Goal: Transaction & Acquisition: Book appointment/travel/reservation

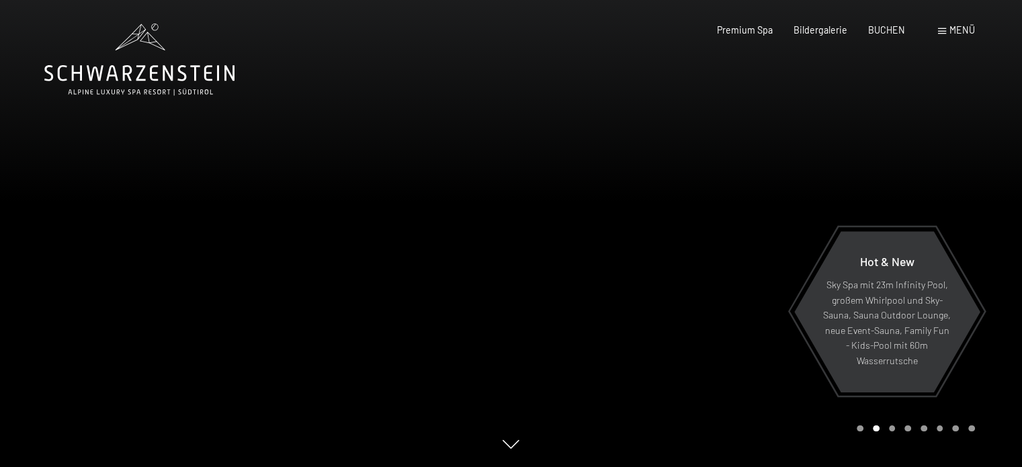
click at [812, 35] on div "Premium Spa Bildergalerie BUCHEN" at bounding box center [800, 30] width 251 height 13
click at [812, 32] on span "Bildergalerie" at bounding box center [821, 27] width 54 height 11
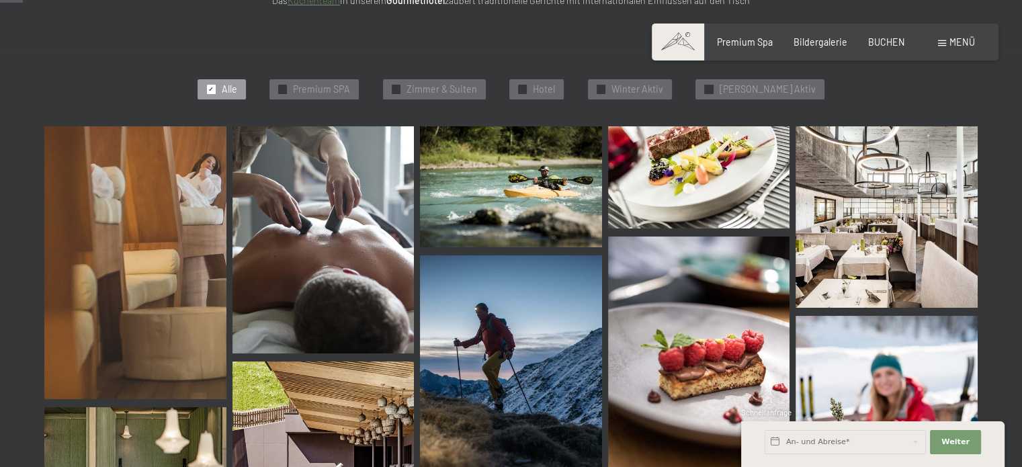
scroll to position [327, 0]
click at [350, 95] on span "Premium SPA" at bounding box center [321, 89] width 57 height 13
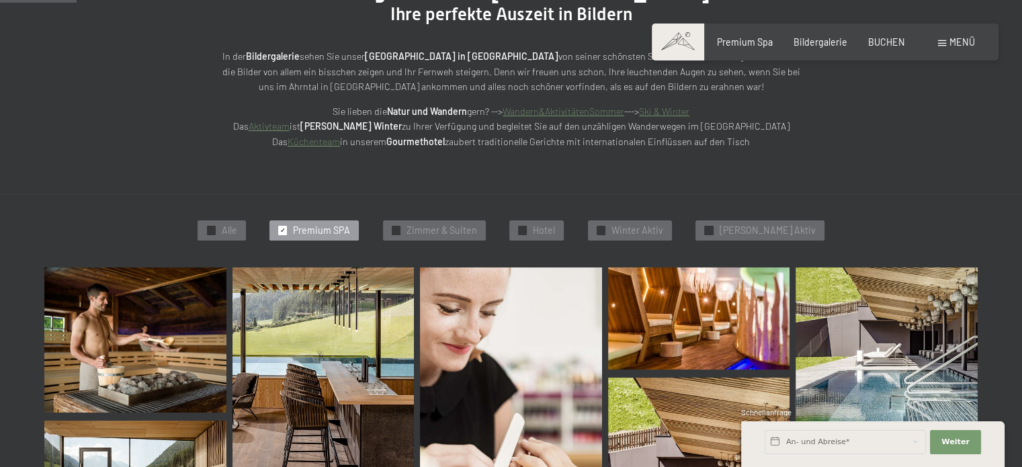
scroll to position [231, 0]
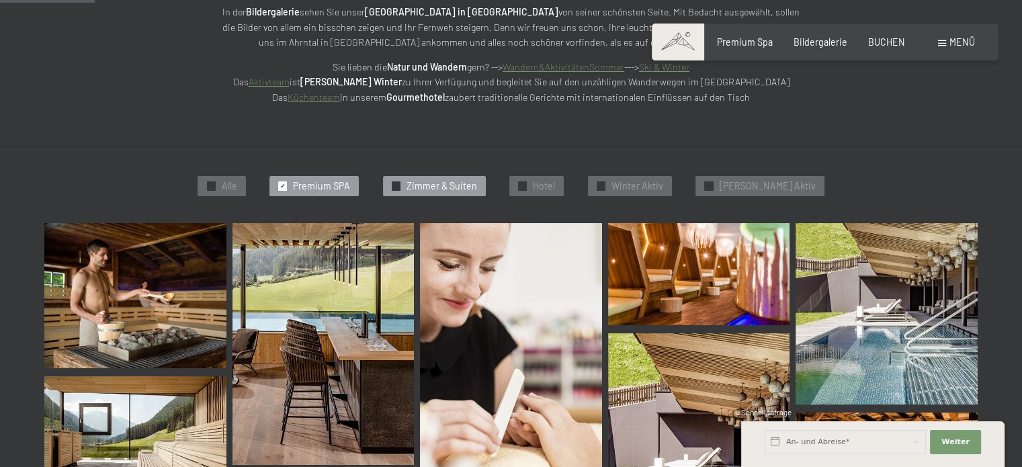
click at [442, 189] on span "Zimmer & Suiten" at bounding box center [442, 185] width 71 height 13
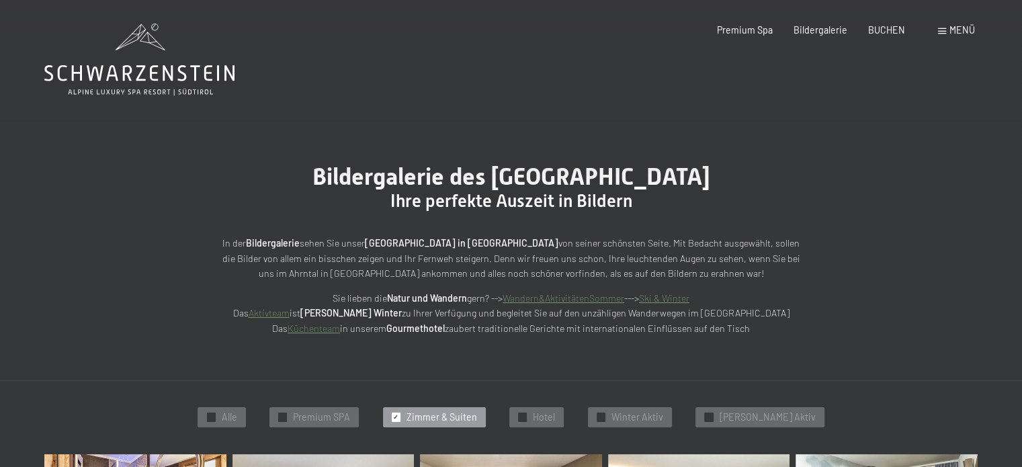
scroll to position [114, 0]
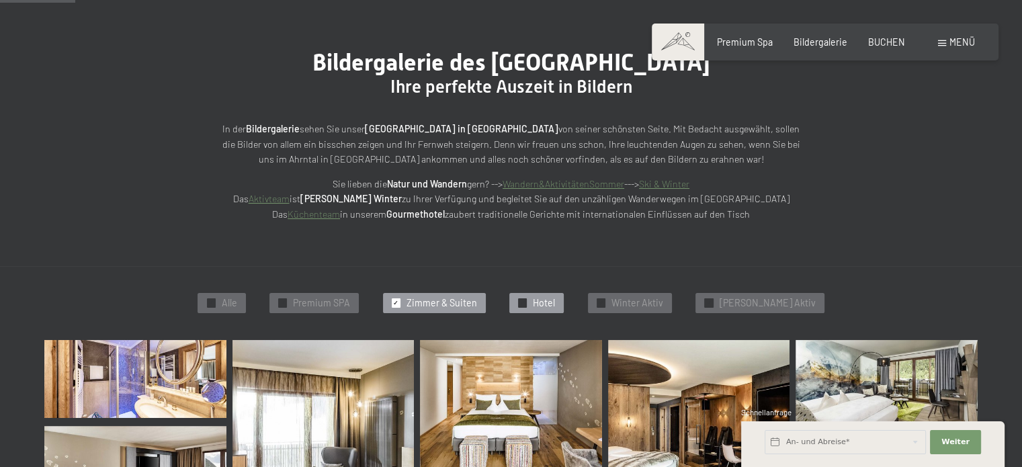
click at [562, 311] on div "✓ Hotel" at bounding box center [536, 303] width 54 height 20
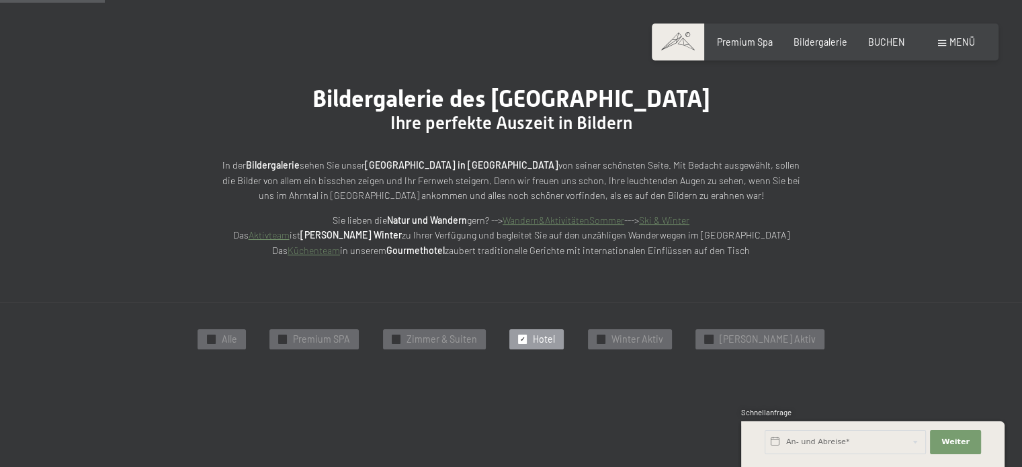
scroll to position [0, 0]
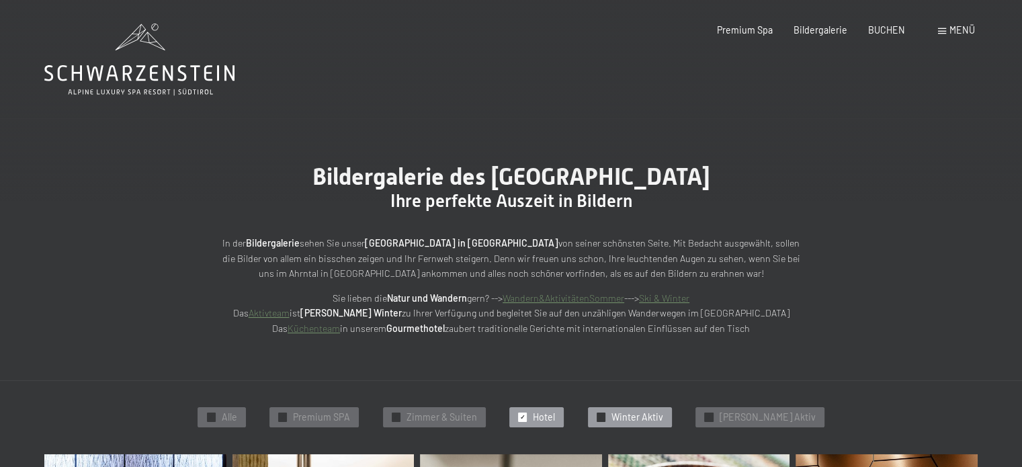
click at [604, 417] on span "✓" at bounding box center [600, 417] width 5 height 8
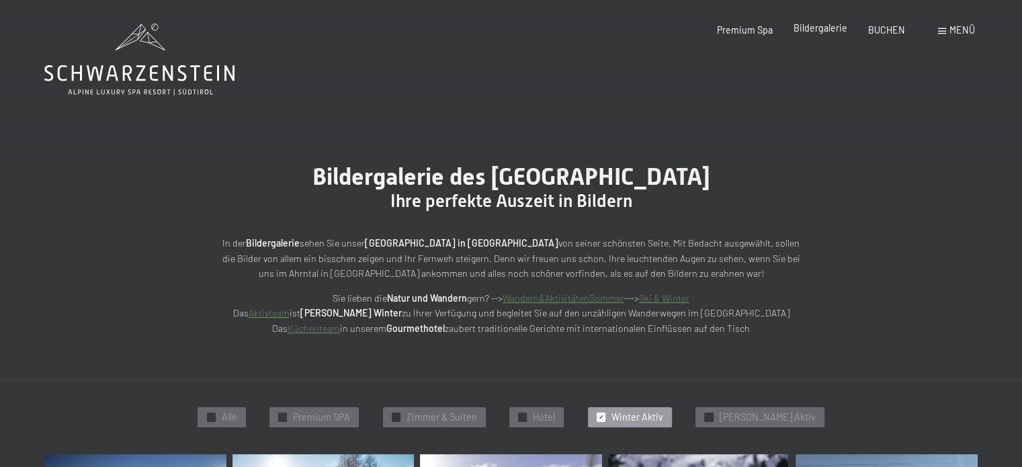
click at [825, 34] on div "Bildergalerie" at bounding box center [821, 28] width 54 height 13
click at [823, 34] on span "Bildergalerie" at bounding box center [821, 27] width 54 height 11
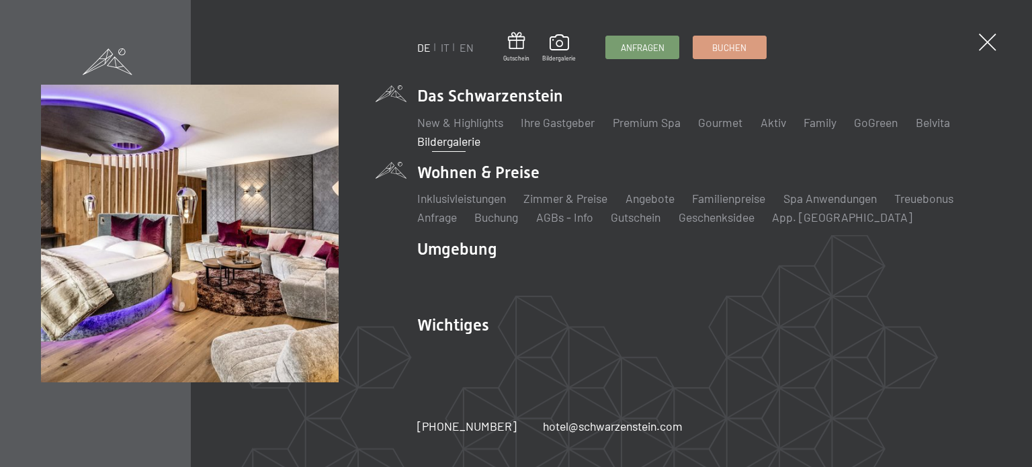
click at [466, 165] on li "Wohnen & Preise Inklusivleistungen Zimmer & Preise Liste Angebote Liste Familie…" at bounding box center [704, 193] width 574 height 65
click at [452, 167] on li "Wohnen & Preise Inklusivleistungen Zimmer & Preise Liste Angebote Liste Familie…" at bounding box center [704, 193] width 574 height 65
click at [461, 196] on link "Inklusivleistungen" at bounding box center [461, 198] width 89 height 15
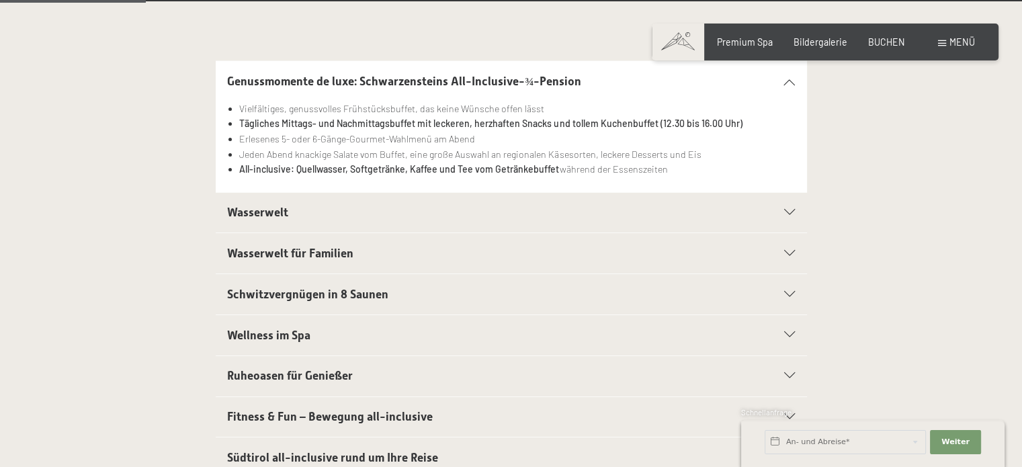
scroll to position [333, 0]
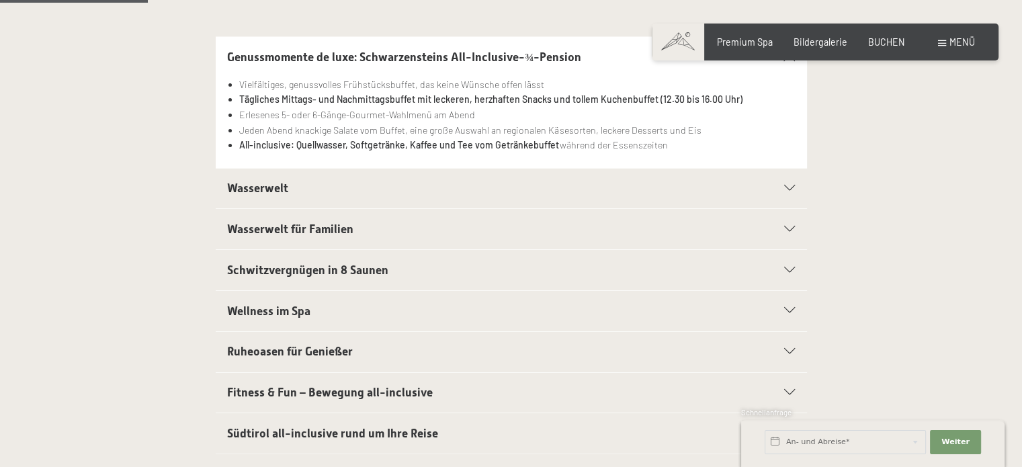
click at [595, 185] on h2 "Wasserwelt" at bounding box center [482, 188] width 511 height 17
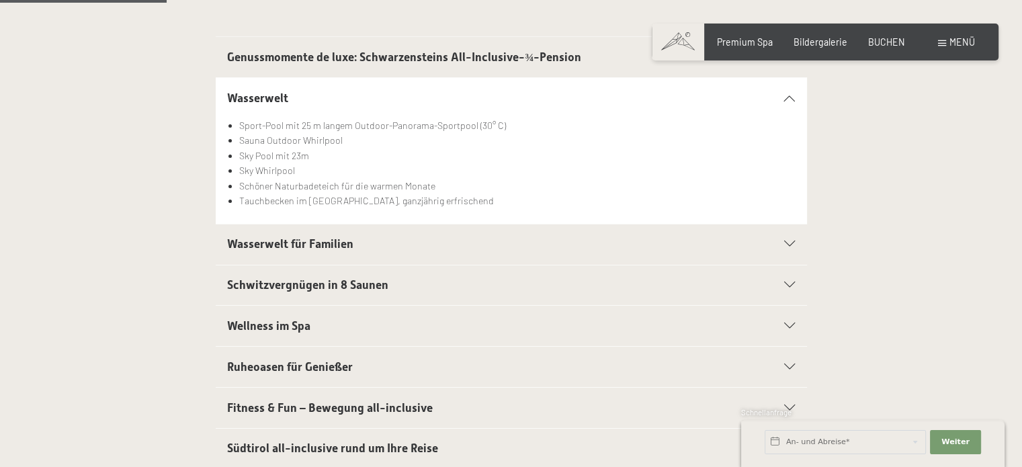
scroll to position [387, 0]
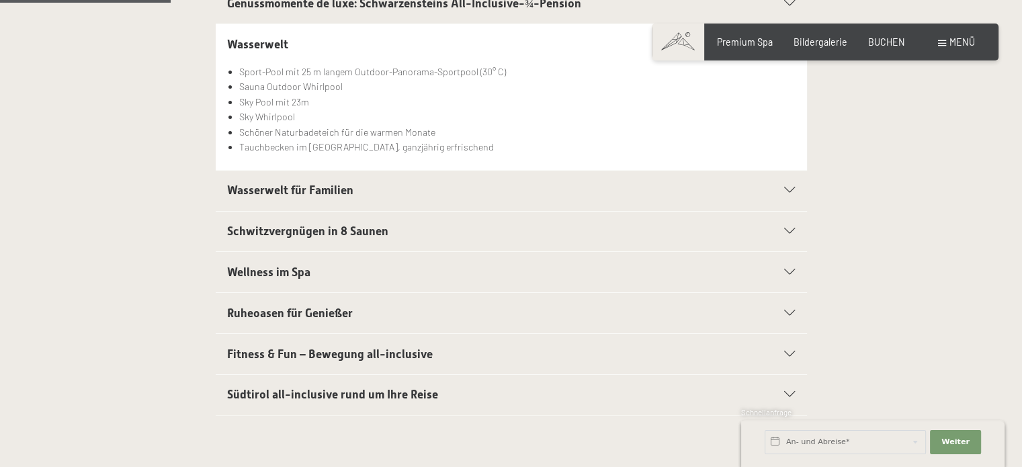
click at [436, 187] on h2 "Wasserwelt für Familien" at bounding box center [482, 190] width 511 height 17
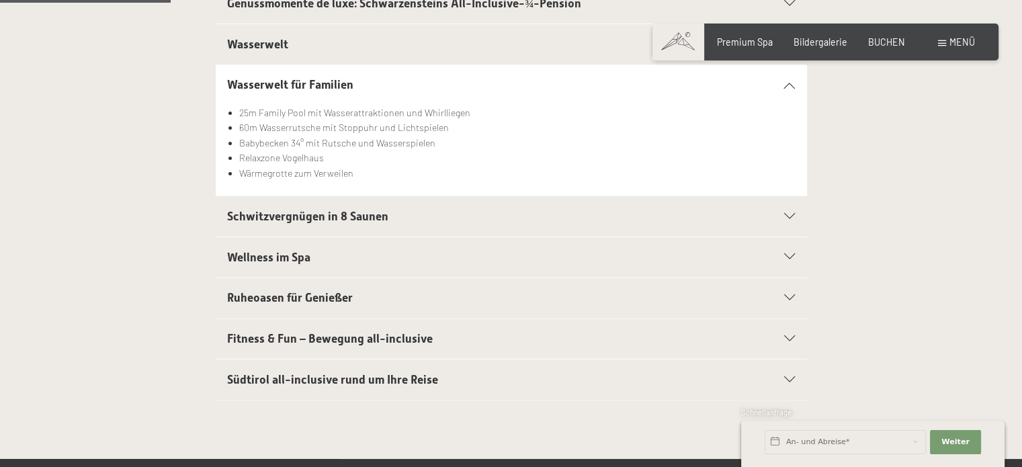
click at [430, 218] on h2 "Schwitzvergnügen in 8 Saunen" at bounding box center [482, 216] width 511 height 17
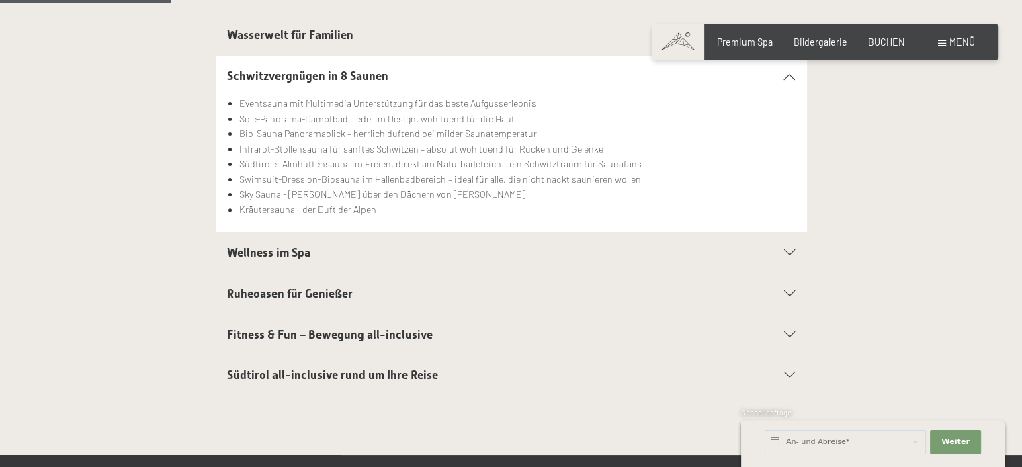
scroll to position [441, 0]
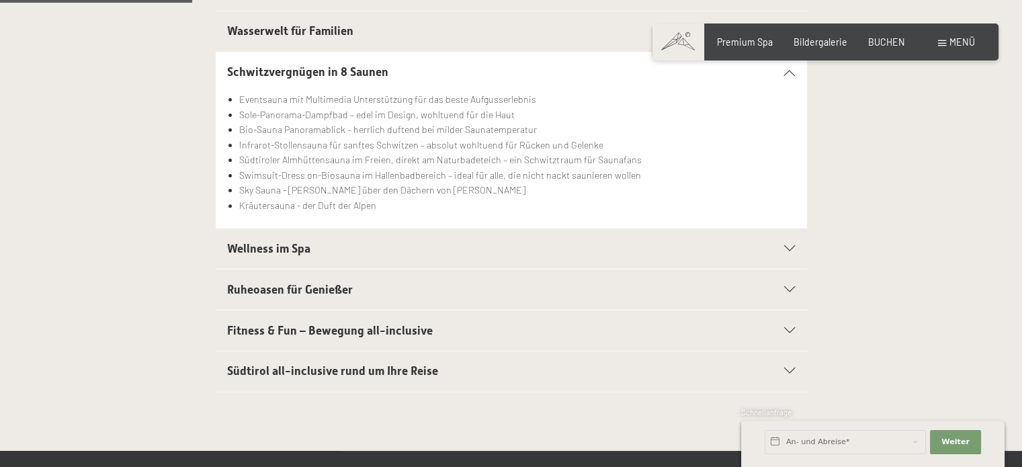
click at [309, 252] on span "Wellness im Spa" at bounding box center [268, 248] width 83 height 13
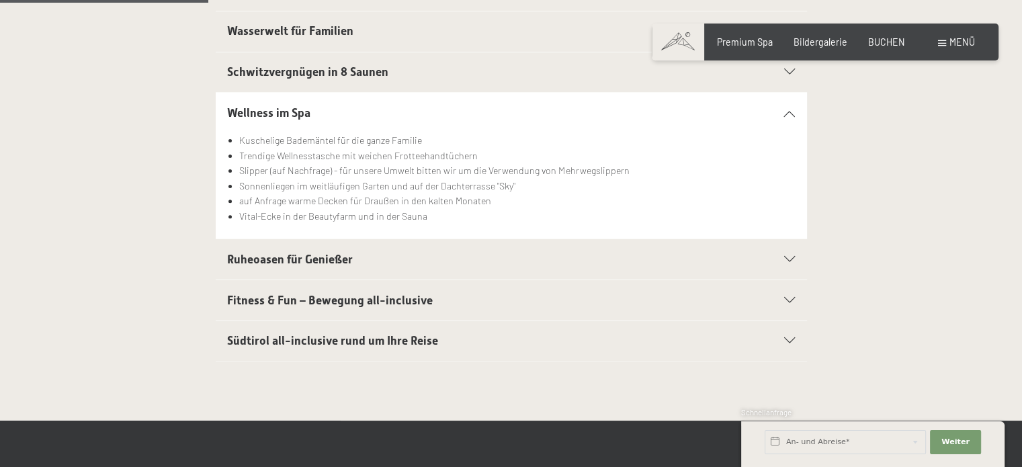
scroll to position [485, 0]
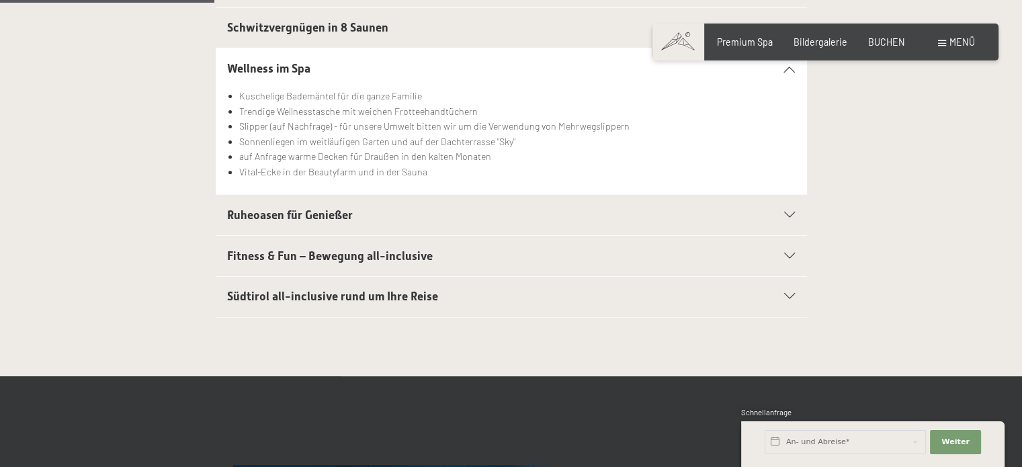
click at [336, 212] on span "Ruheoasen für Genießer" at bounding box center [290, 214] width 126 height 13
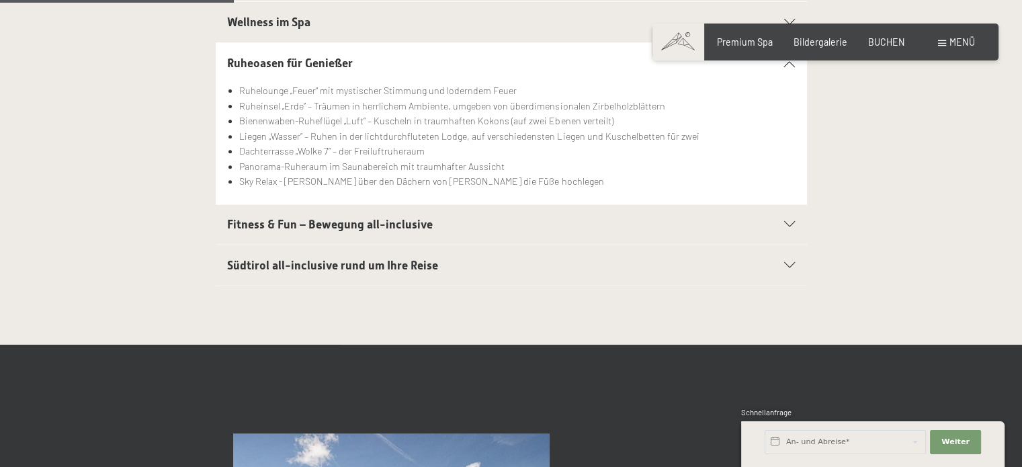
scroll to position [532, 0]
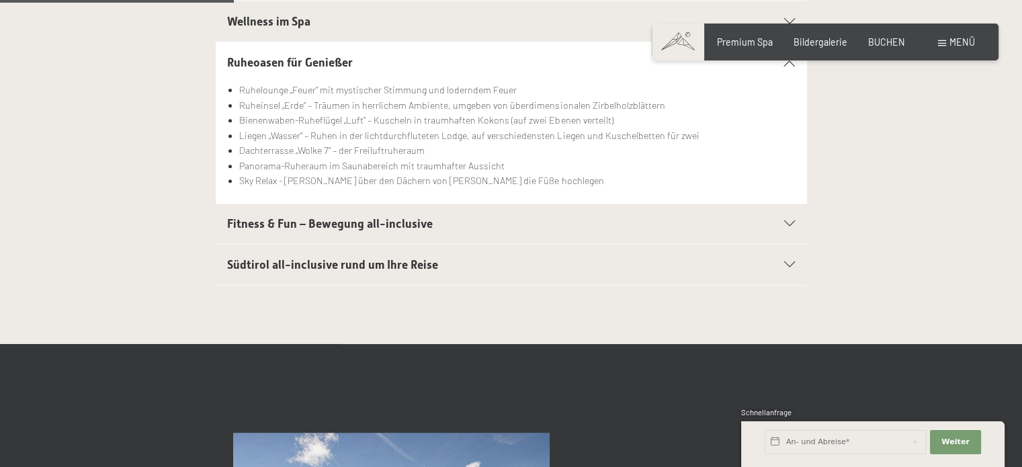
click at [362, 222] on span "Fitness & Fun – Bewegung all-inclusive" at bounding box center [330, 223] width 206 height 13
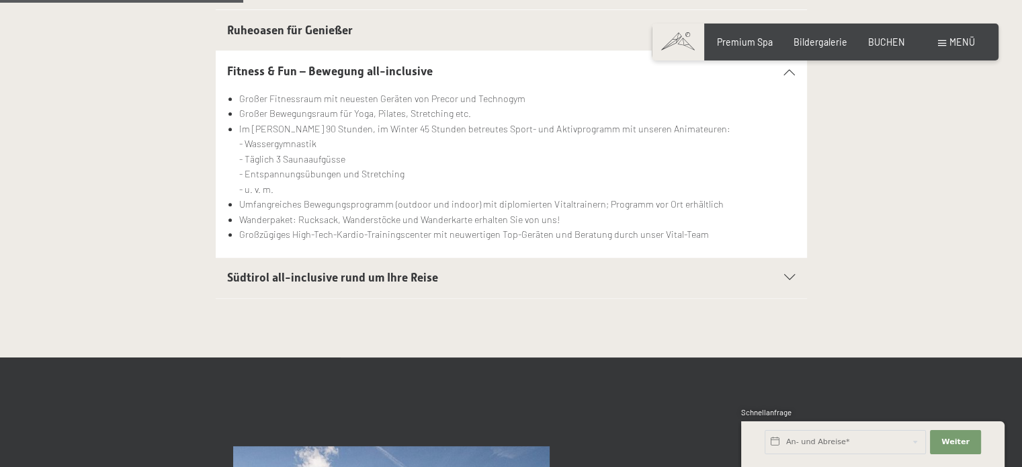
scroll to position [566, 0]
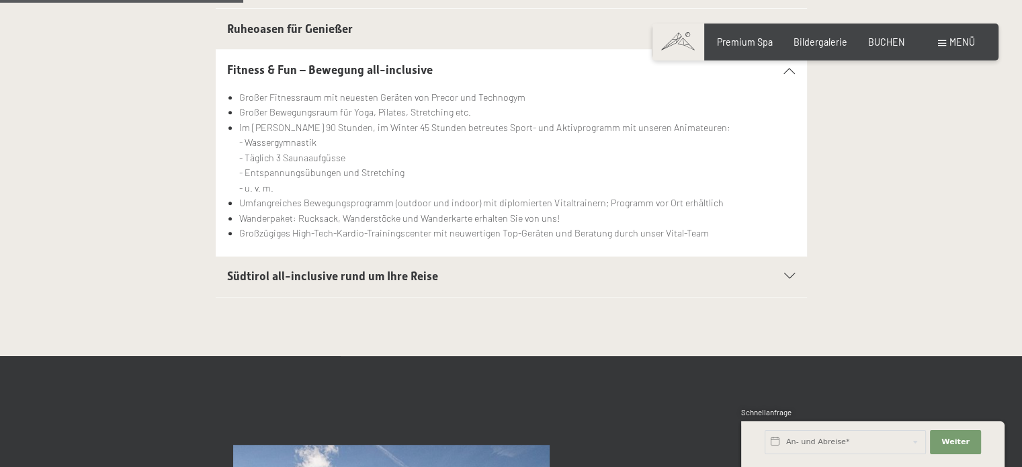
click at [347, 271] on span "Südtirol all-inclusive rund um Ihre Reise" at bounding box center [332, 276] width 211 height 13
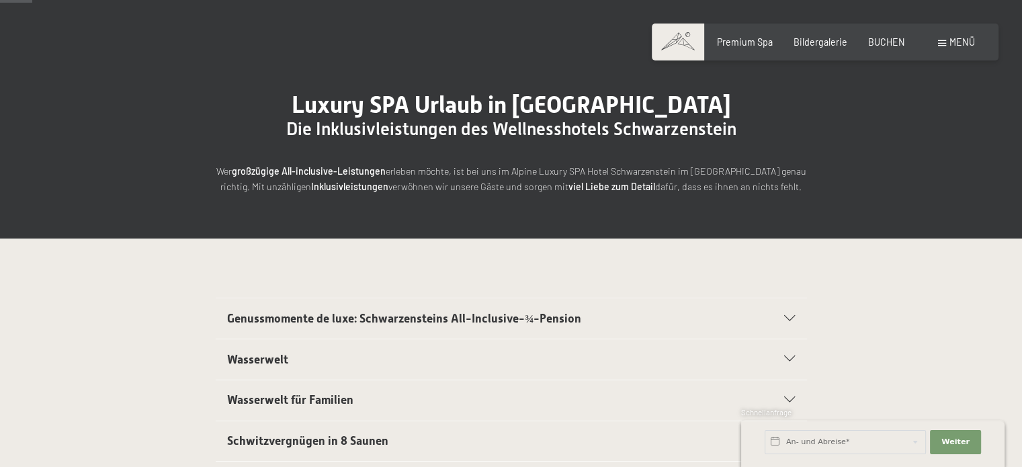
scroll to position [0, 0]
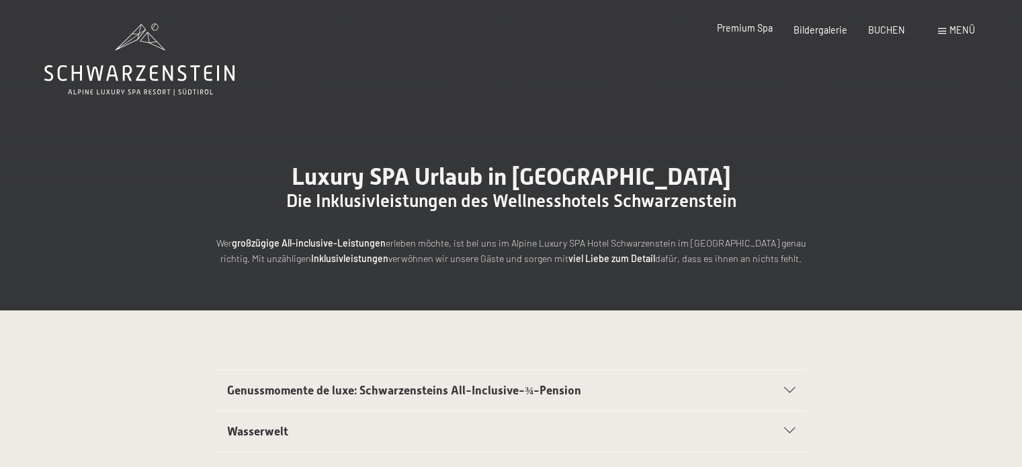
click at [753, 32] on span "Premium Spa" at bounding box center [745, 27] width 56 height 11
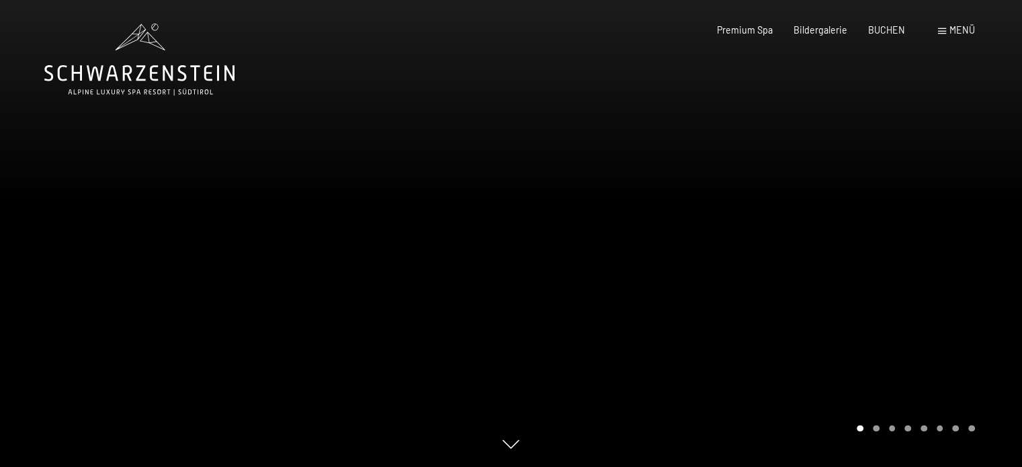
click at [944, 34] on span at bounding box center [942, 31] width 8 height 6
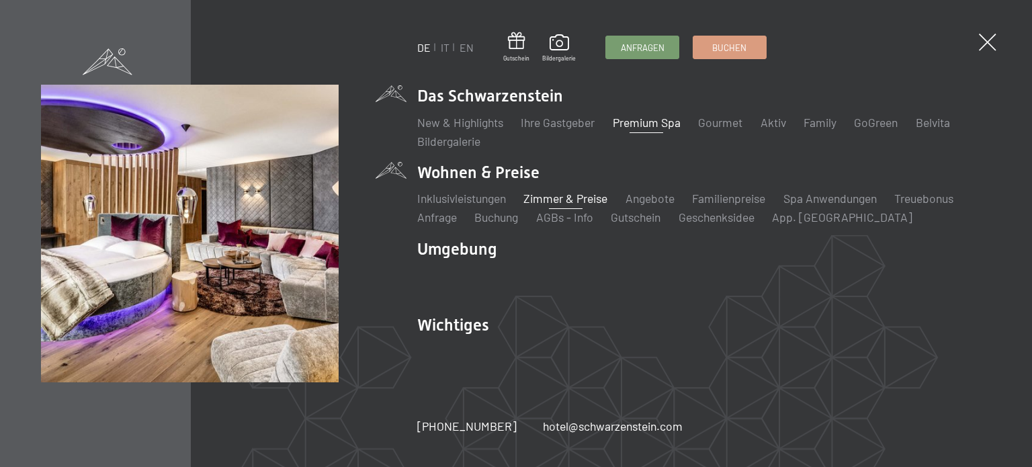
click at [594, 201] on link "Zimmer & Preise" at bounding box center [566, 198] width 84 height 15
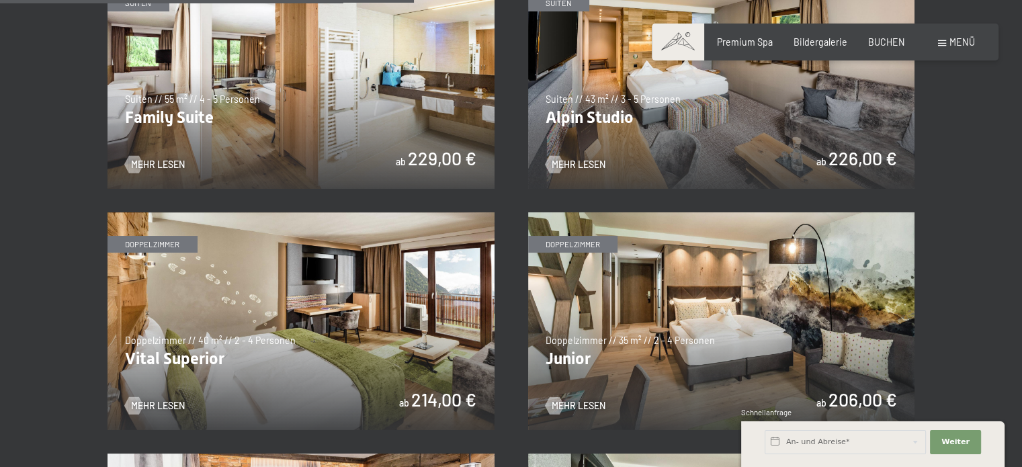
scroll to position [1586, 0]
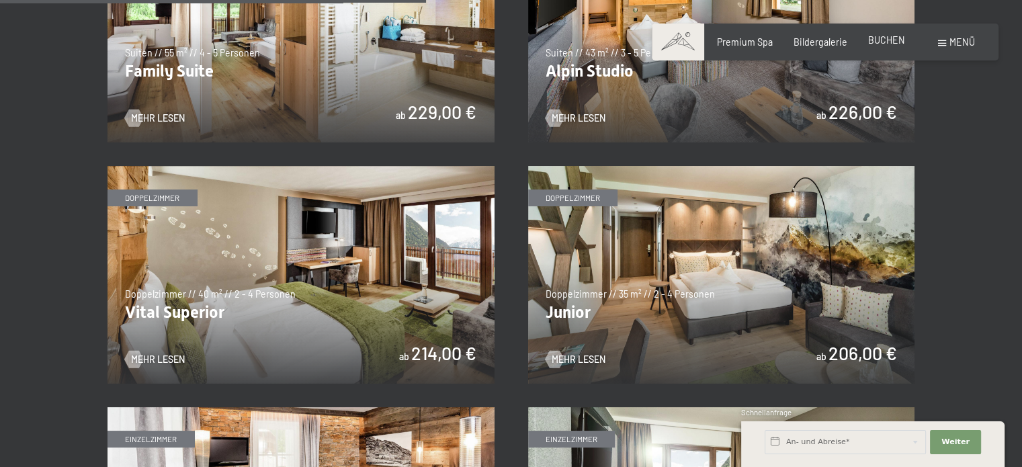
click at [891, 42] on span "BUCHEN" at bounding box center [886, 39] width 37 height 11
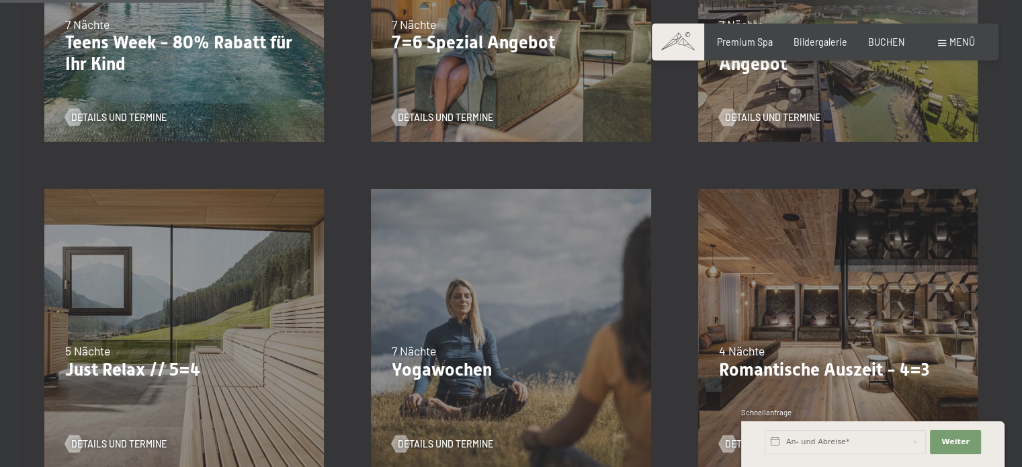
scroll to position [423, 0]
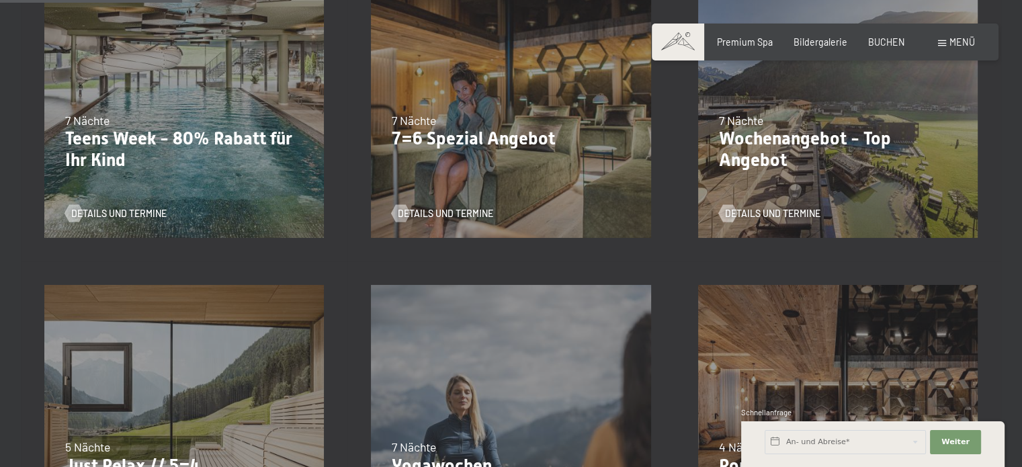
click at [516, 179] on div "05.10.–26.10.2025 01.11.–21.12.2025 10.01.–01.02.2026 07.03.–29.03.2026 16.05.–…" at bounding box center [510, 98] width 327 height 327
click at [438, 214] on span "Details und Termine" at bounding box center [458, 213] width 95 height 13
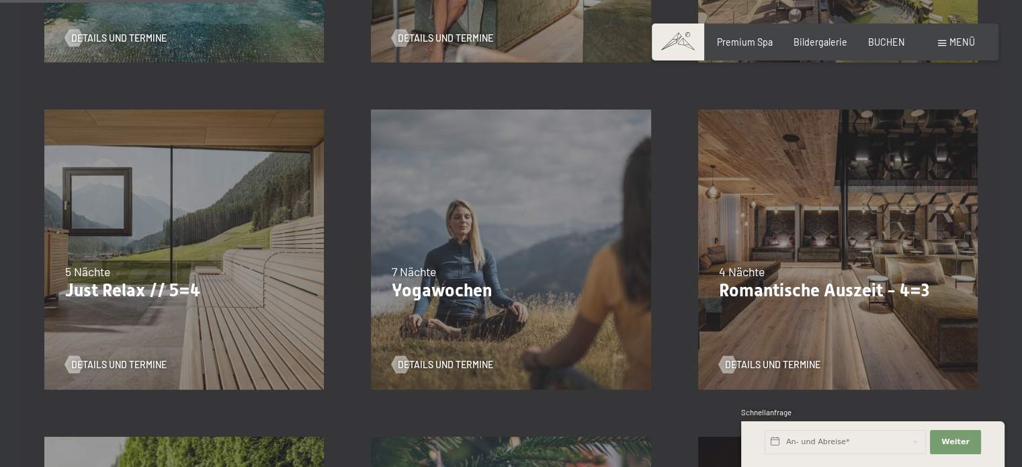
scroll to position [600, 0]
click at [165, 290] on p "Just Relax // 5=4" at bounding box center [184, 291] width 238 height 22
click at [121, 358] on span "Details und Termine" at bounding box center [132, 364] width 95 height 13
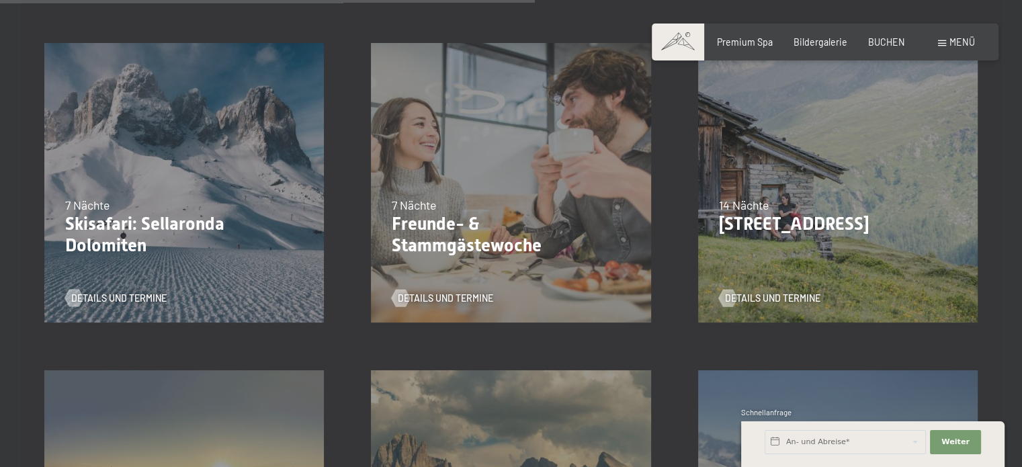
scroll to position [1320, 0]
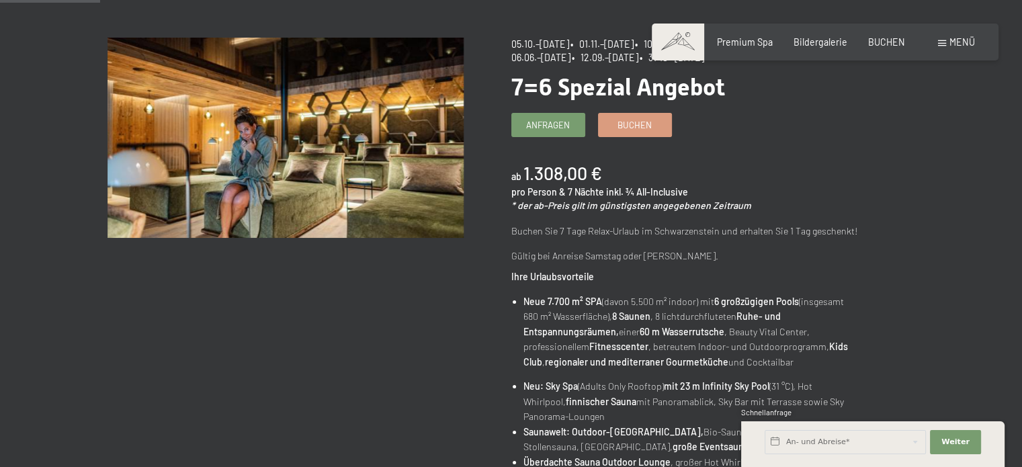
scroll to position [141, 0]
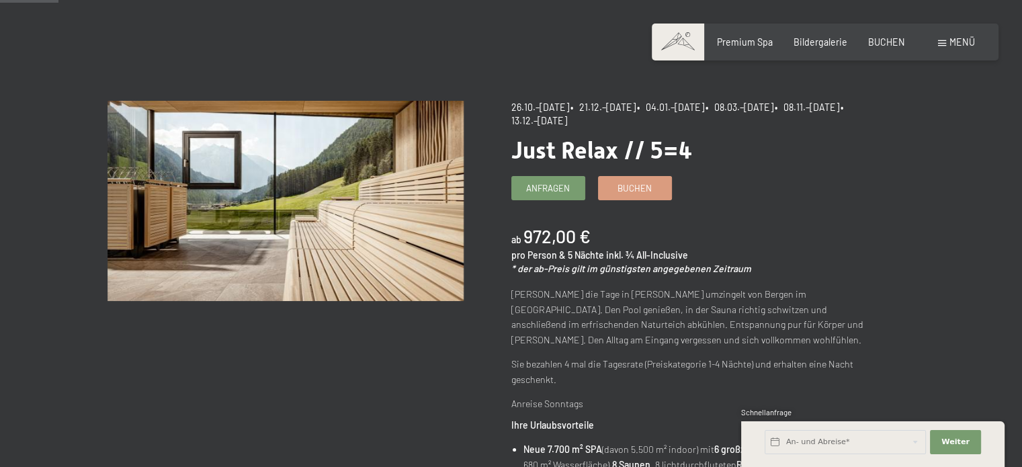
scroll to position [66, 0]
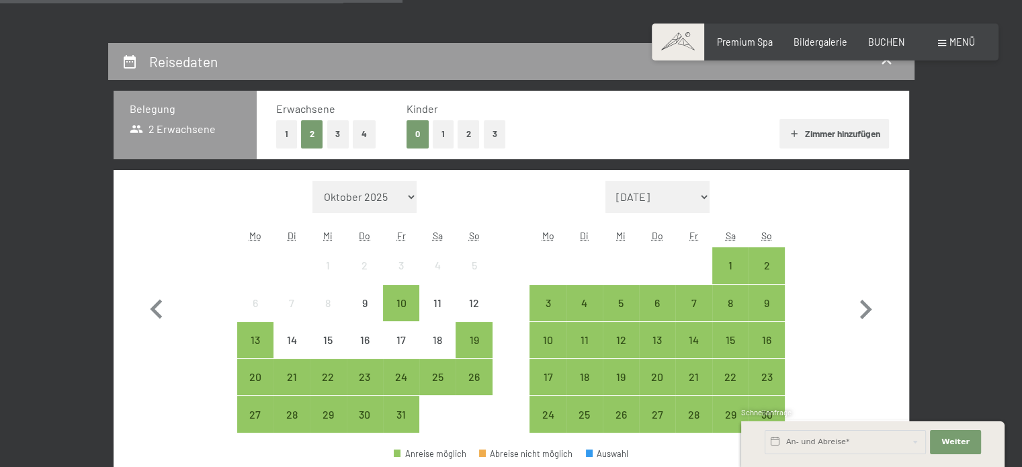
scroll to position [301, 0]
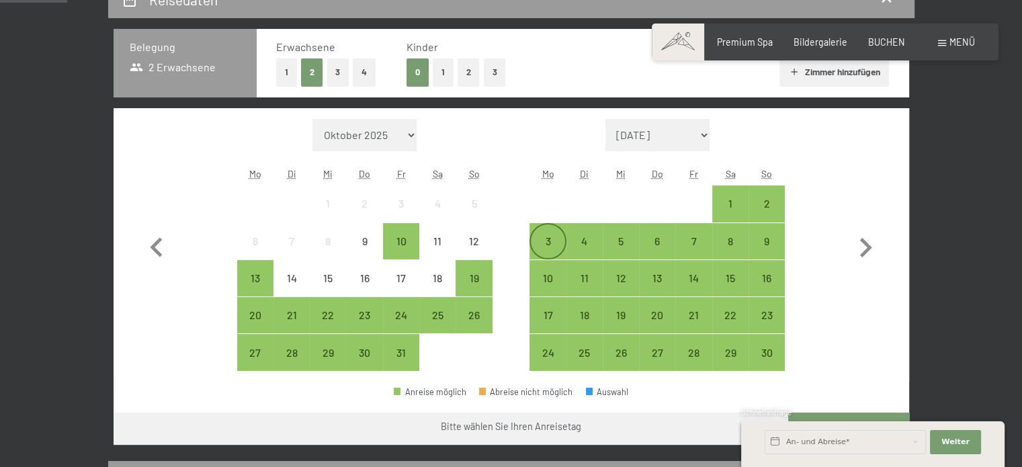
click at [548, 236] on div "3" at bounding box center [548, 253] width 34 height 34
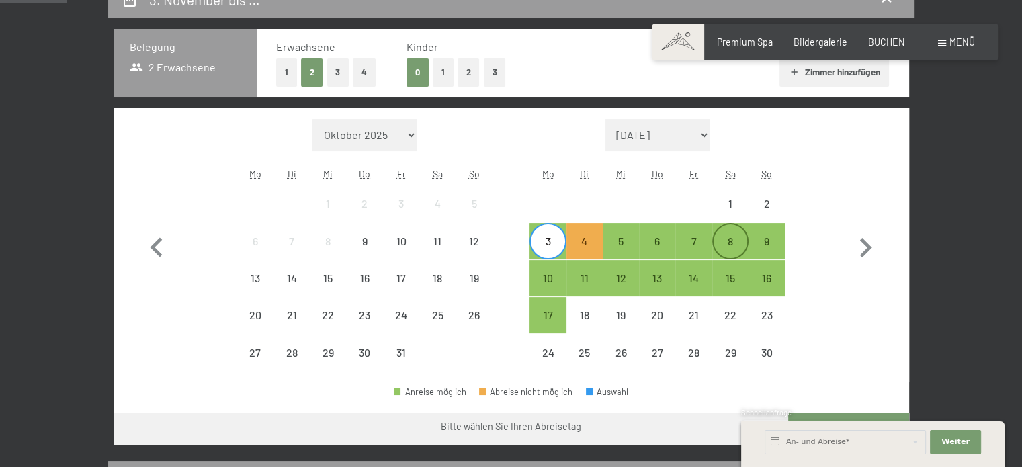
click at [721, 239] on div "8" at bounding box center [731, 253] width 34 height 34
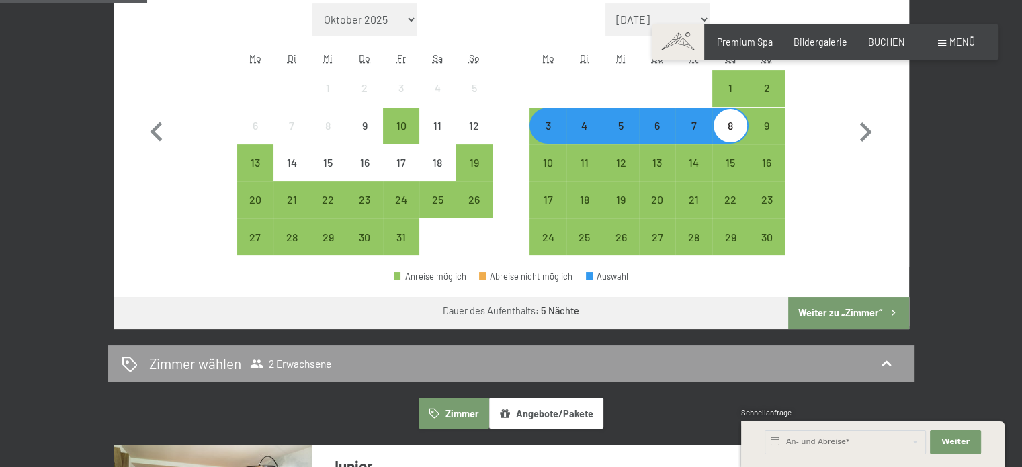
scroll to position [417, 0]
click at [852, 311] on button "Weiter zu „Zimmer“" at bounding box center [848, 313] width 120 height 32
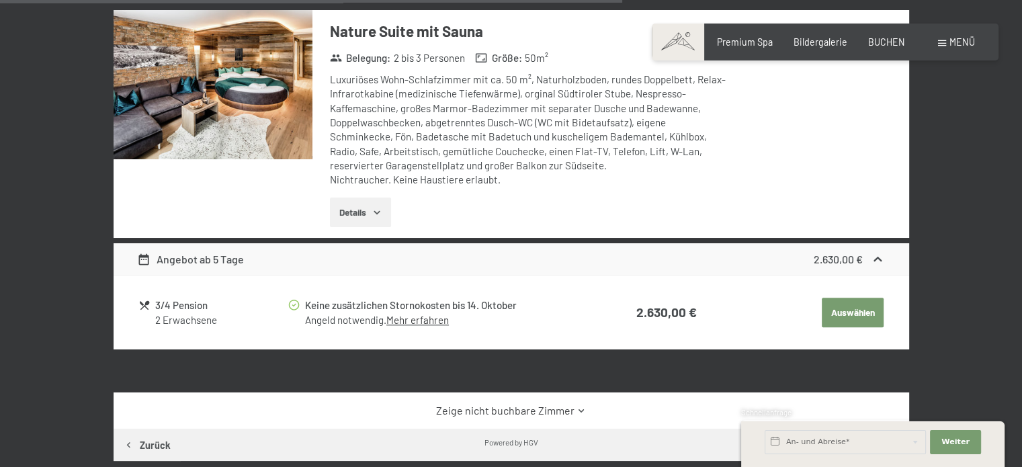
scroll to position [1688, 0]
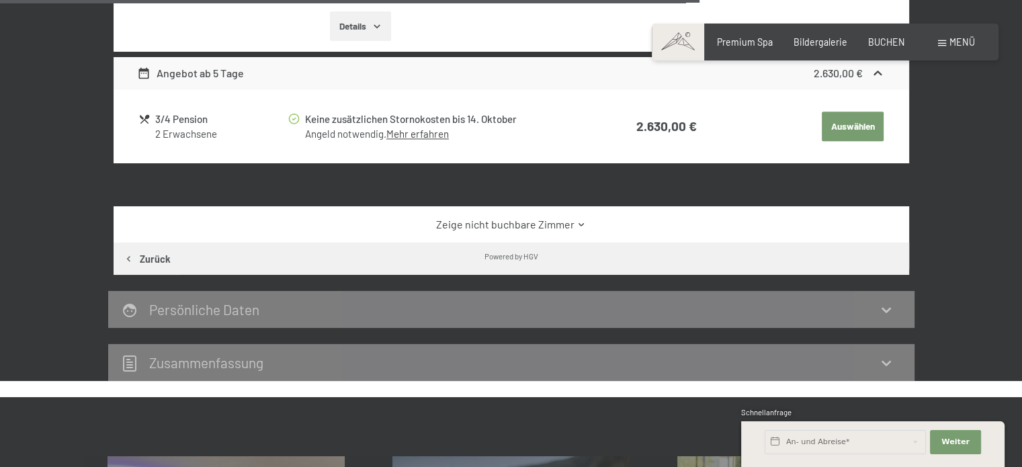
click at [505, 217] on link "Zeige nicht buchbare Zimmer" at bounding box center [511, 224] width 748 height 15
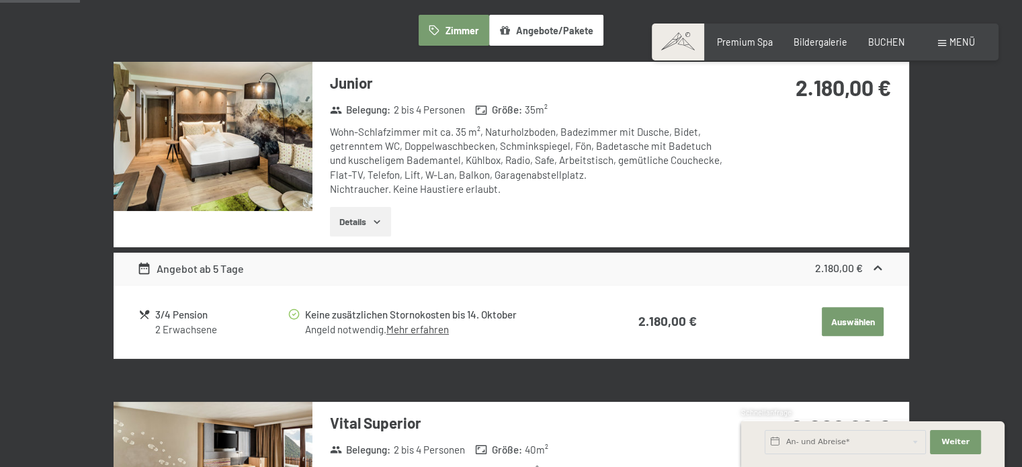
scroll to position [362, 0]
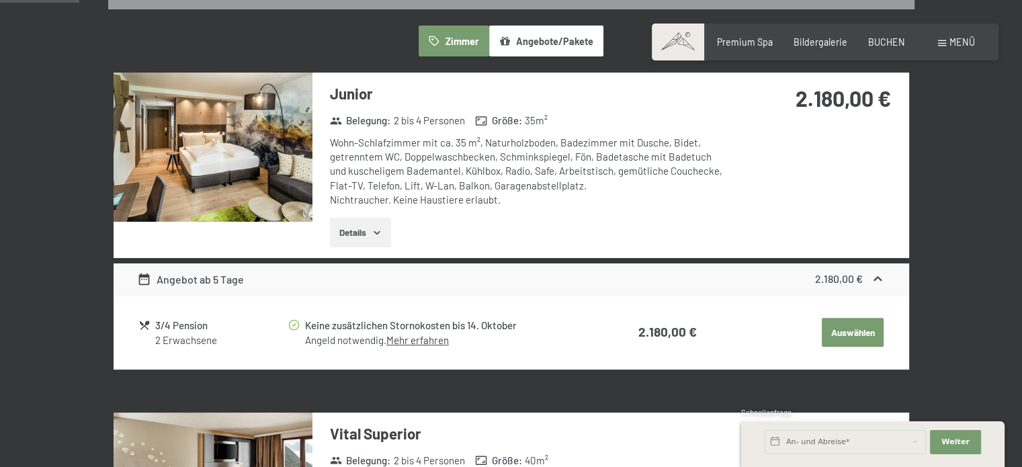
click at [368, 233] on button "Details" at bounding box center [360, 233] width 61 height 30
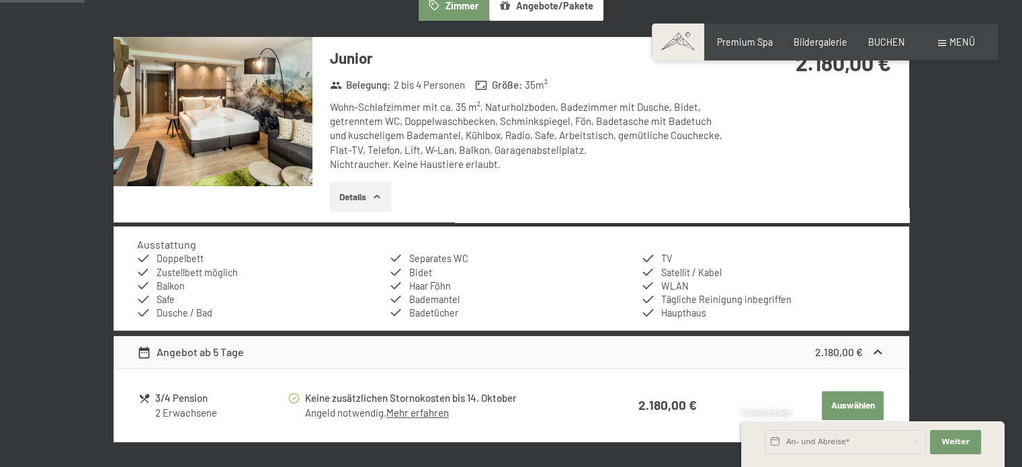
scroll to position [397, 0]
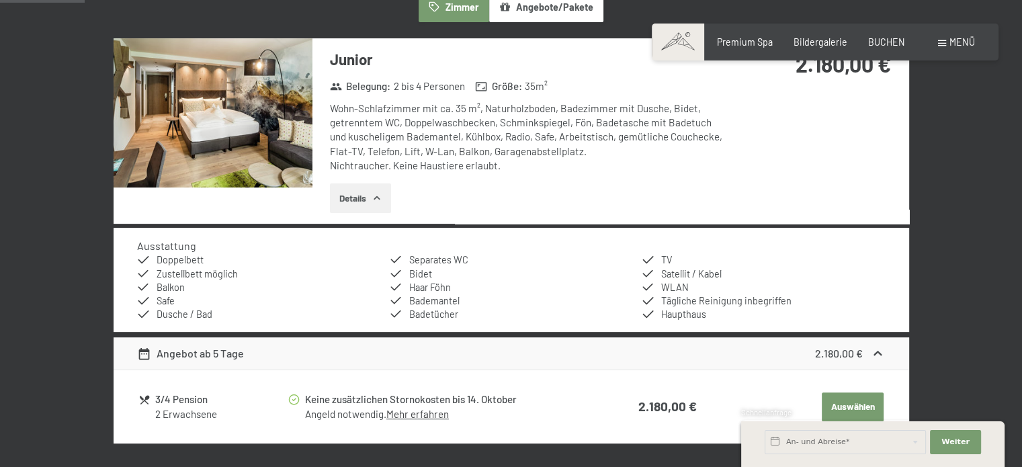
click at [375, 200] on icon "button" at bounding box center [377, 198] width 11 height 11
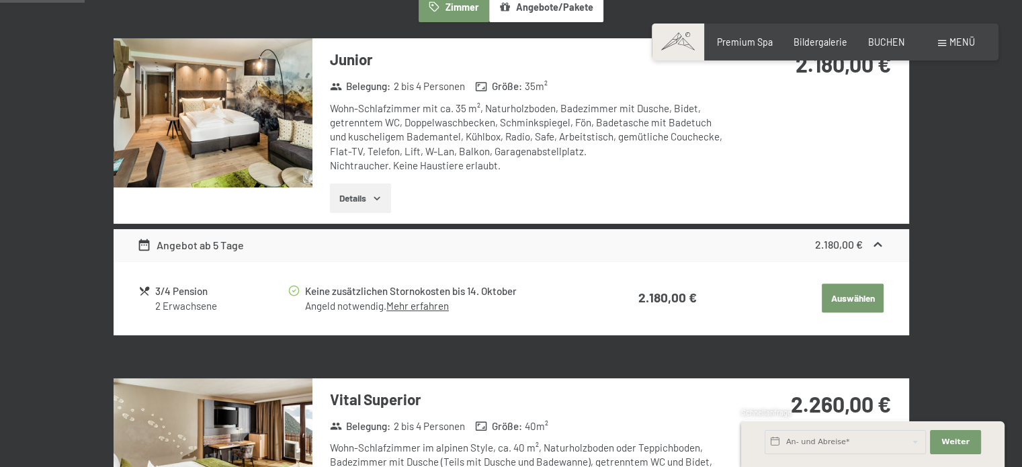
click at [274, 136] on img at bounding box center [213, 112] width 199 height 149
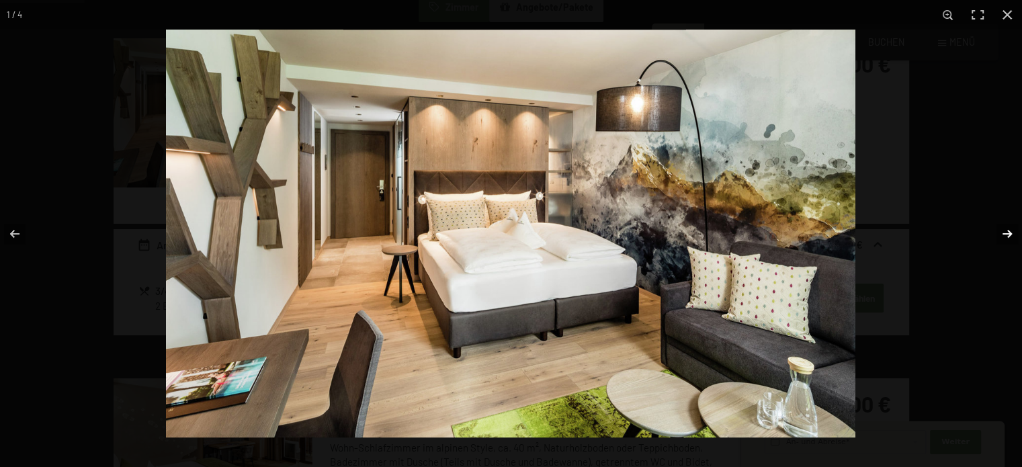
click at [1014, 227] on button "button" at bounding box center [998, 233] width 47 height 67
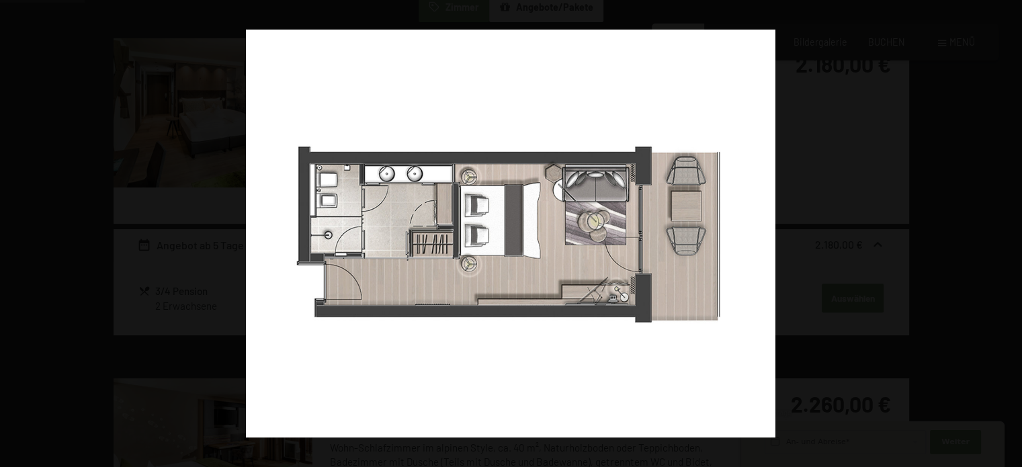
click at [1014, 227] on button "button" at bounding box center [998, 233] width 47 height 67
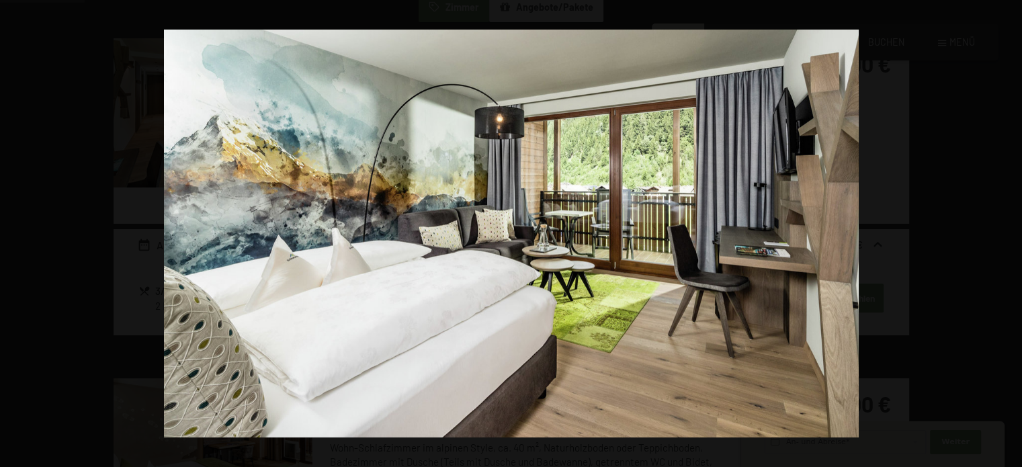
click at [1014, 227] on button "button" at bounding box center [998, 233] width 47 height 67
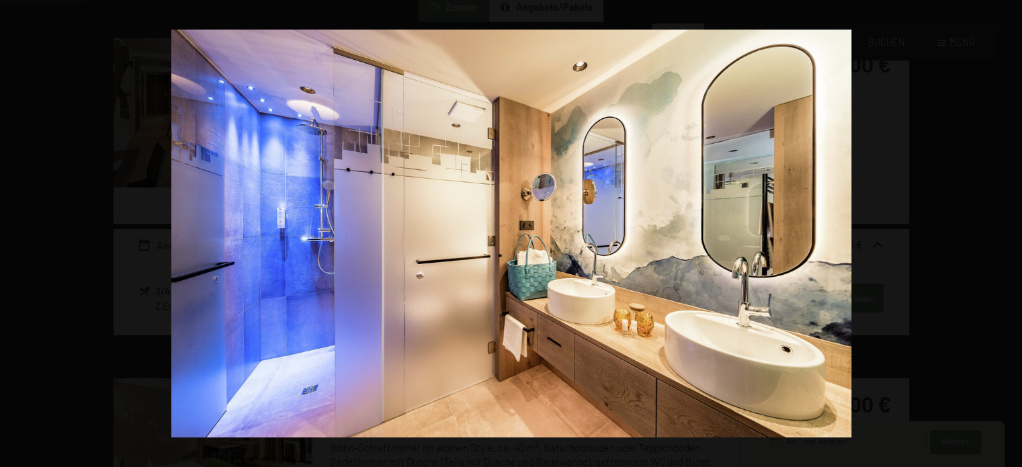
click at [1014, 227] on button "button" at bounding box center [998, 233] width 47 height 67
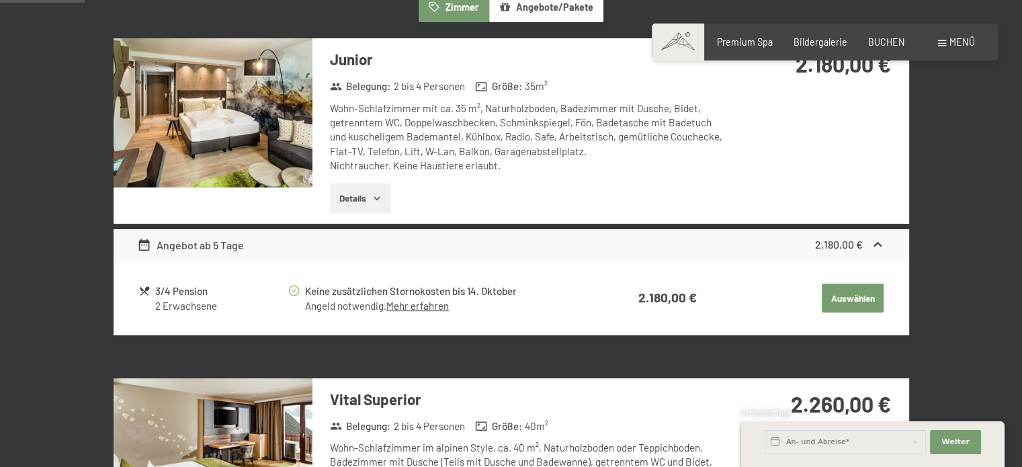
click at [0, 0] on button "button" at bounding box center [0, 0] width 0 height 0
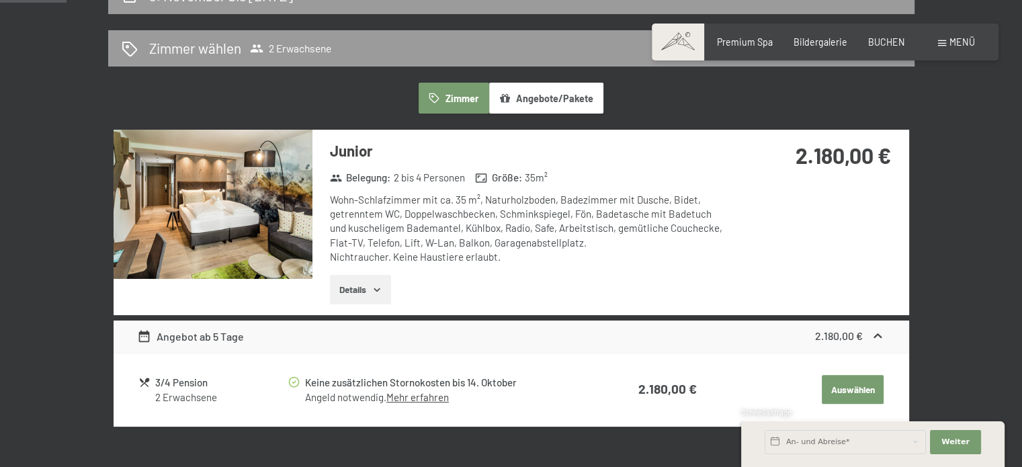
scroll to position [352, 0]
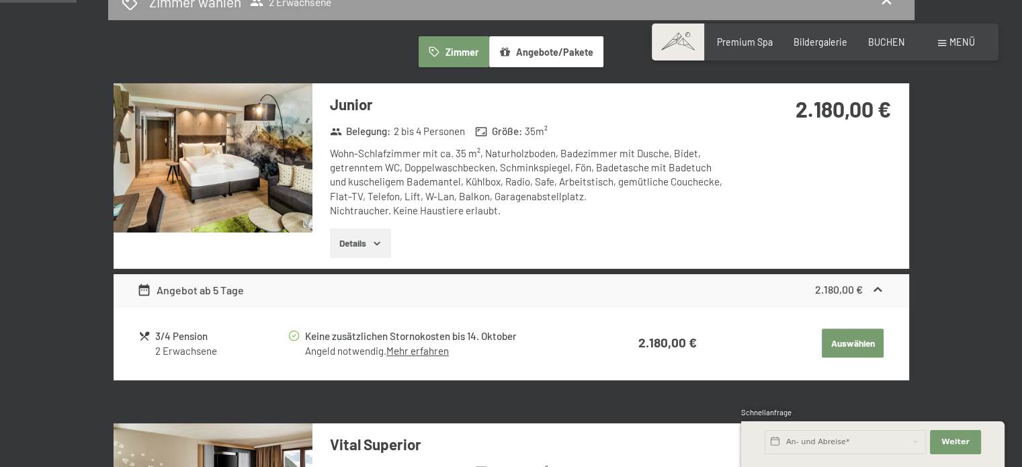
click at [851, 332] on button "Auswählen" at bounding box center [853, 344] width 62 height 30
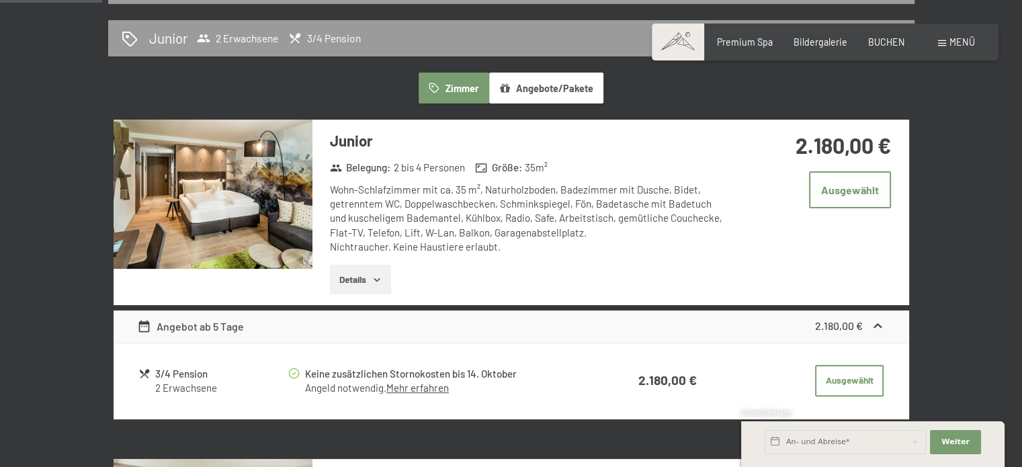
scroll to position [317, 0]
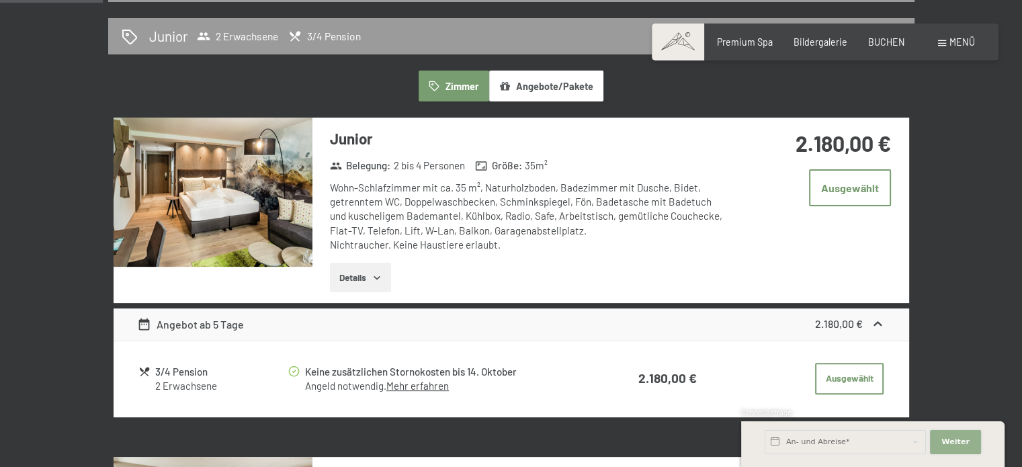
click at [952, 442] on span "Weiter" at bounding box center [956, 442] width 28 height 11
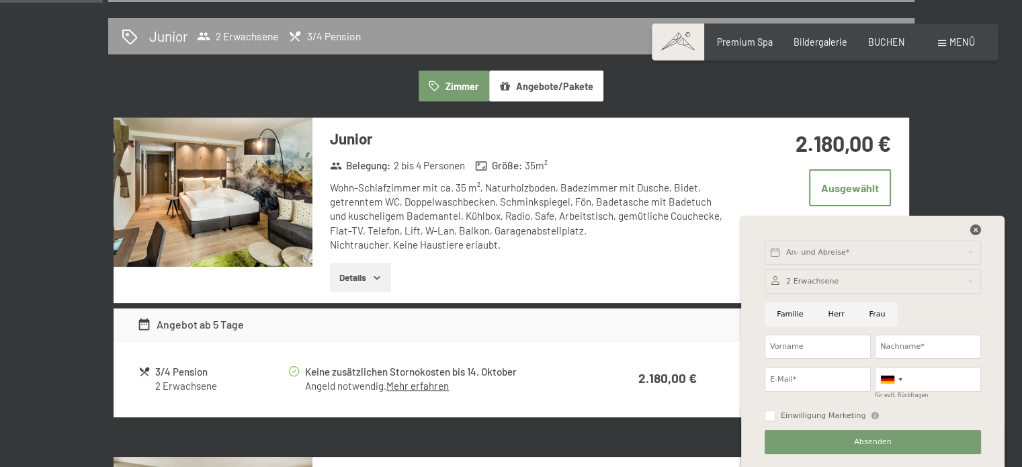
click at [979, 225] on icon at bounding box center [976, 229] width 11 height 11
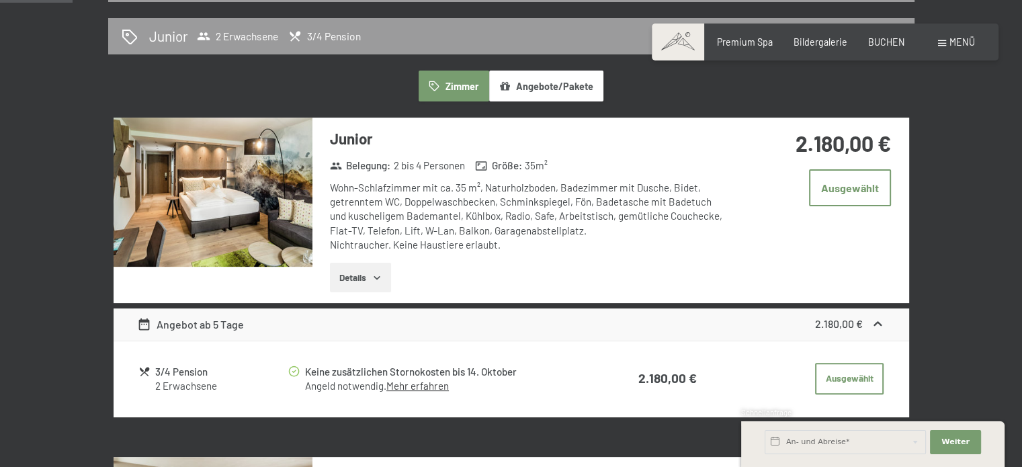
scroll to position [178, 0]
